Goal: Find specific fact: Find specific fact

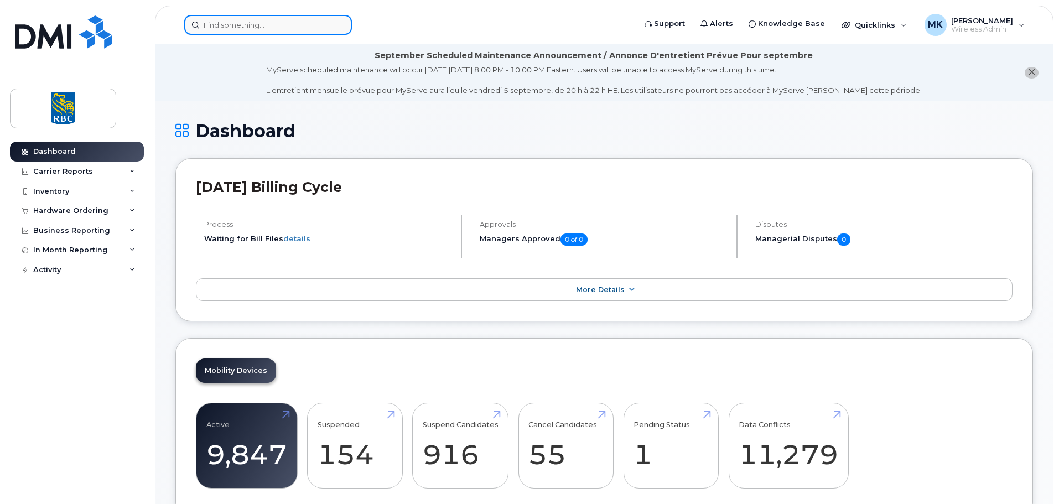
click at [291, 25] on input at bounding box center [268, 25] width 168 height 20
paste input "7096931362"
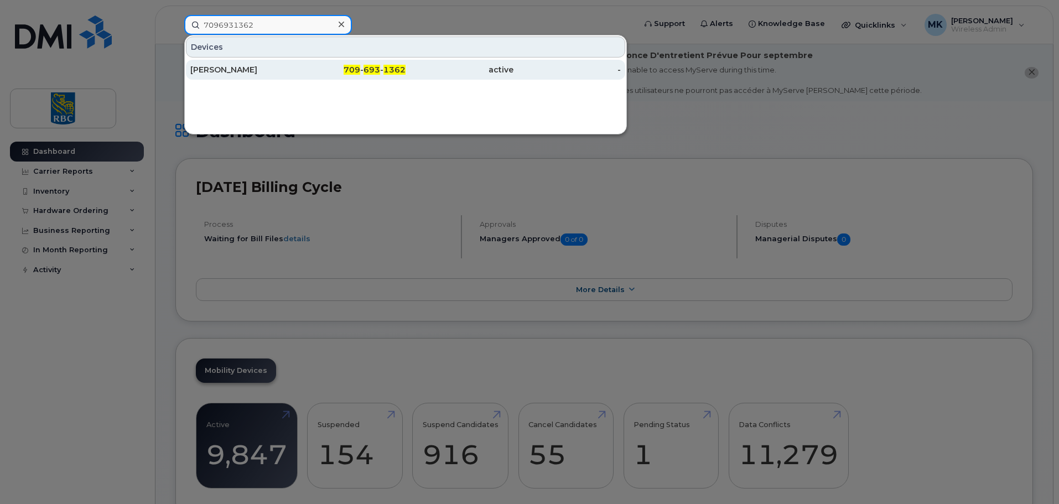
type input "7096931362"
click at [294, 74] on div "[PERSON_NAME]" at bounding box center [244, 69] width 108 height 11
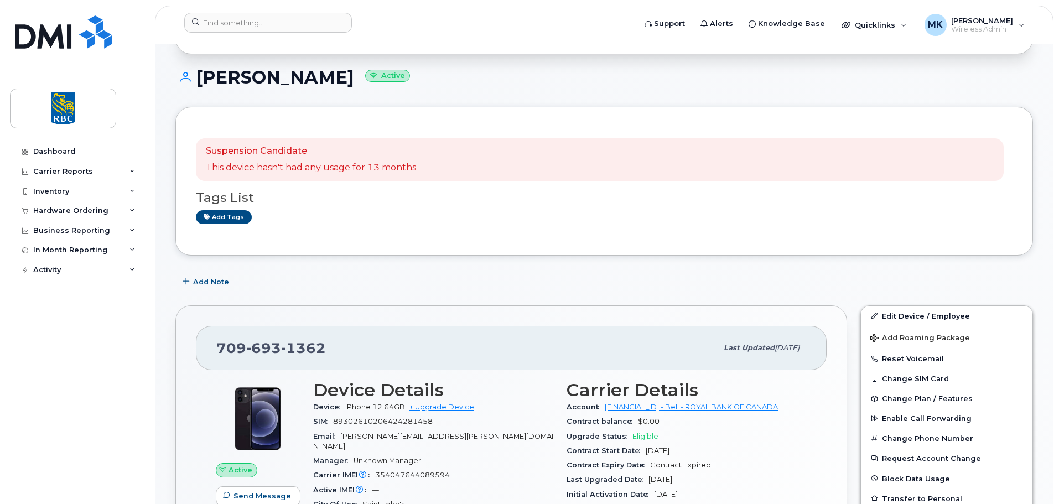
scroll to position [221, 0]
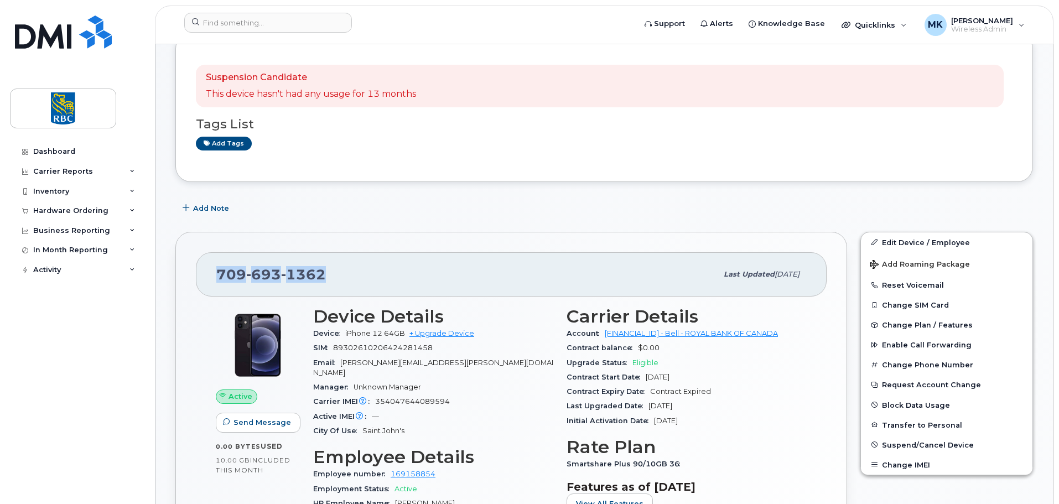
copy span "[PHONE_NUMBER]"
drag, startPoint x: 348, startPoint y: 269, endPoint x: 217, endPoint y: 273, distance: 130.7
click at [217, 273] on div "[PHONE_NUMBER]" at bounding box center [466, 274] width 501 height 23
